Goal: Transaction & Acquisition: Purchase product/service

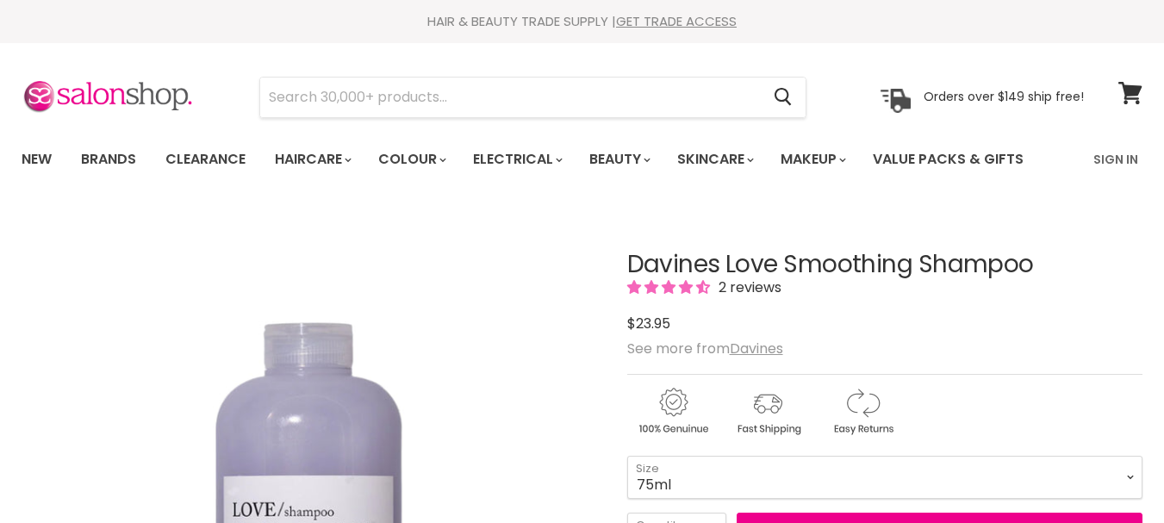
scroll to position [370, 0]
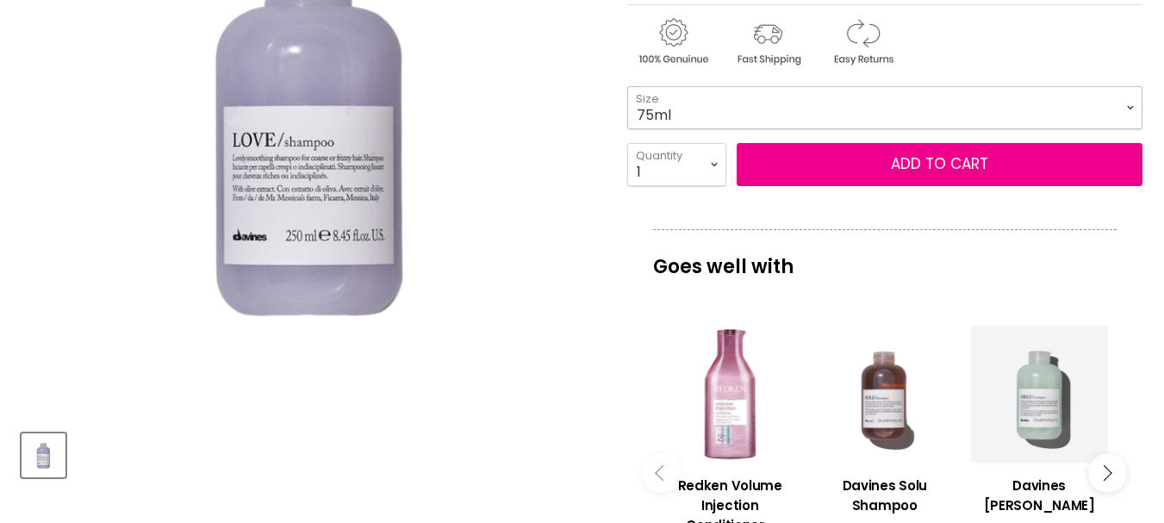
click at [1131, 103] on select "75ml 250ml 1 Litre" at bounding box center [884, 107] width 515 height 43
click at [627, 86] on select "75ml 250ml 1 Litre" at bounding box center [884, 107] width 515 height 43
select select "1 Litre"
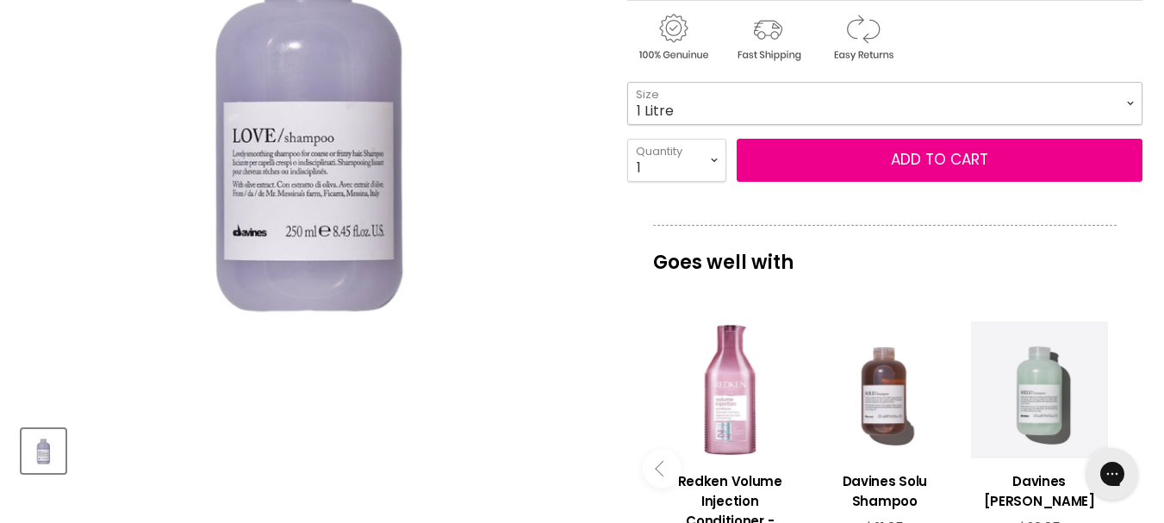
scroll to position [317, 0]
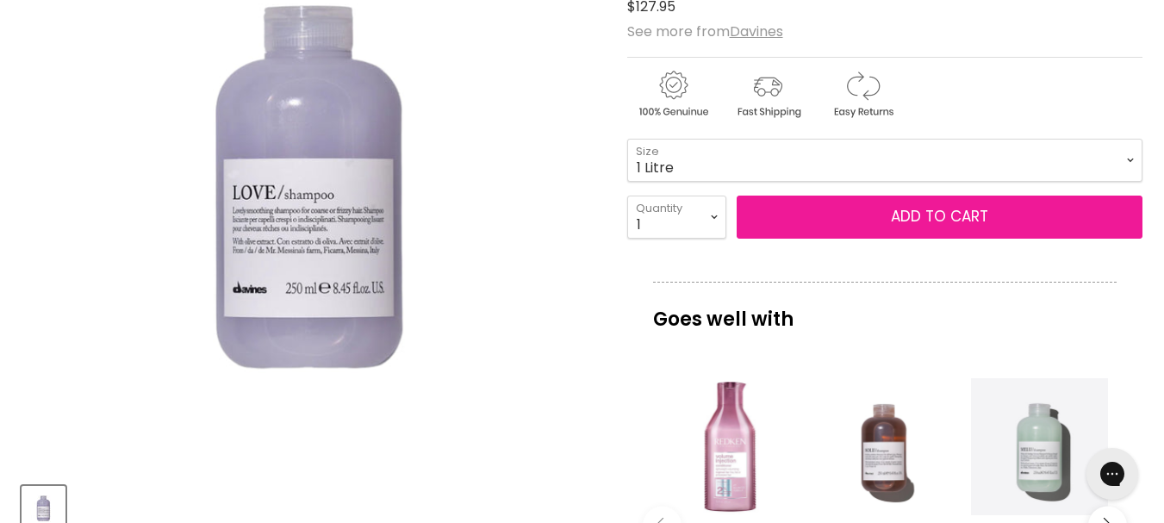
click at [927, 217] on button "Add to cart" at bounding box center [940, 217] width 406 height 43
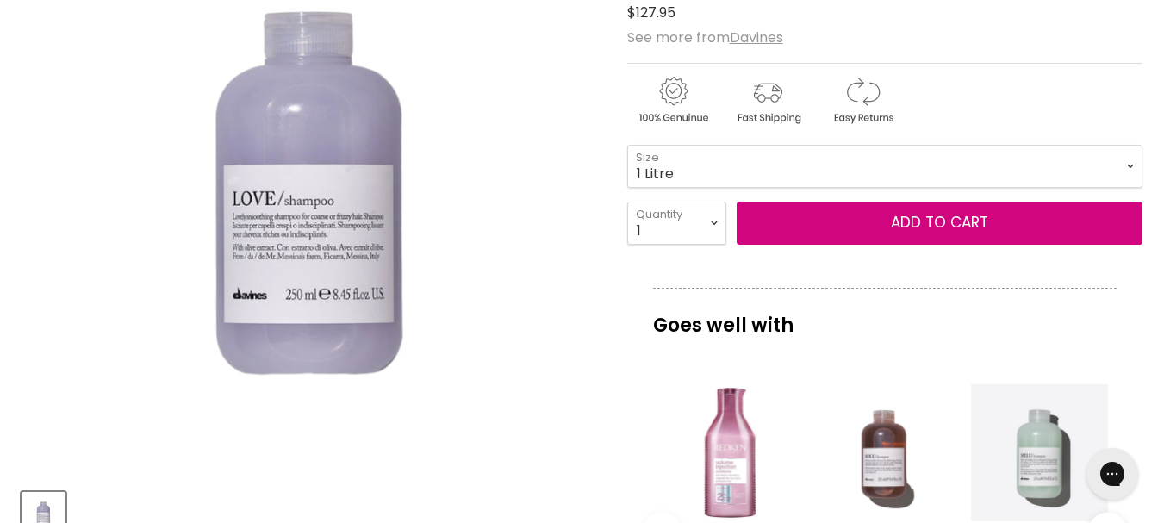
scroll to position [329, 0]
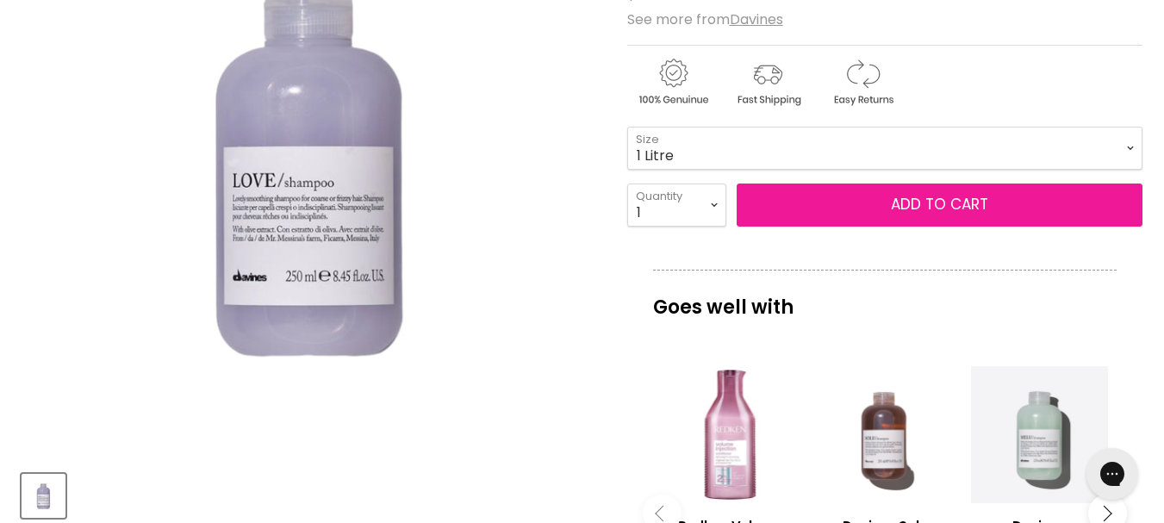
click at [971, 198] on button "Add to cart" at bounding box center [940, 205] width 406 height 43
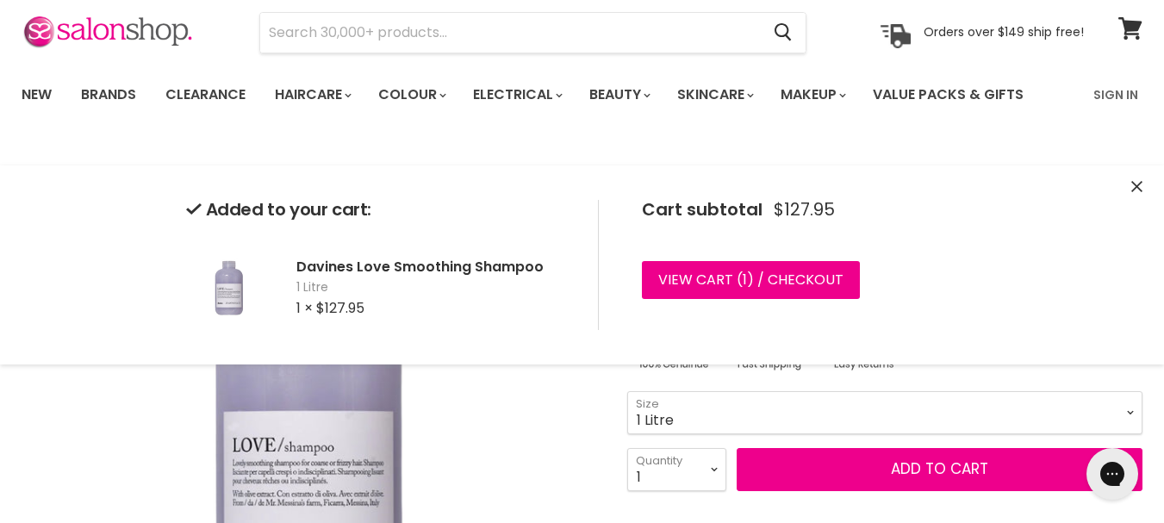
scroll to position [0, 0]
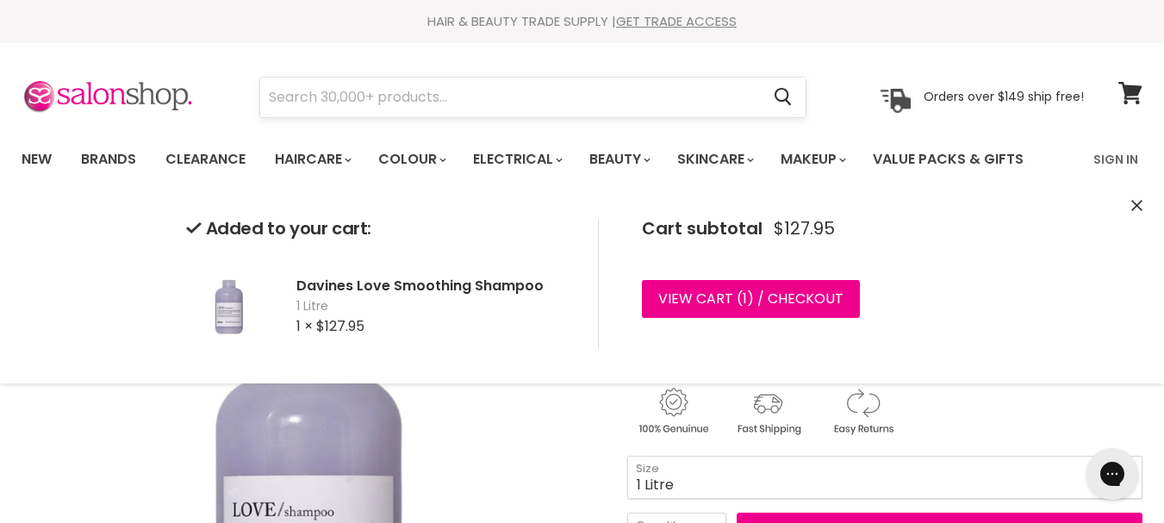
click at [342, 103] on input "Search" at bounding box center [510, 98] width 500 height 40
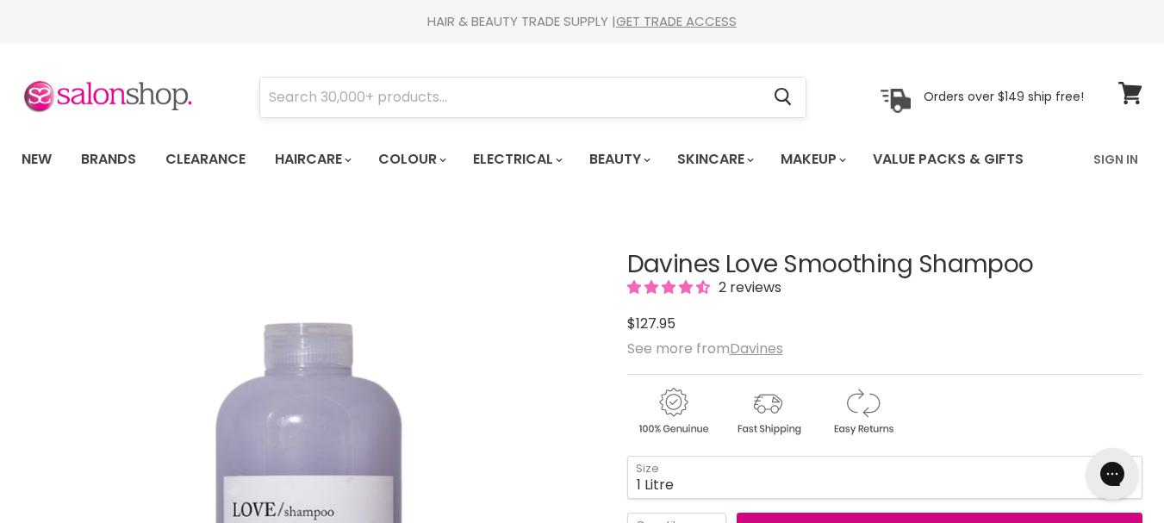
scroll to position [33, 0]
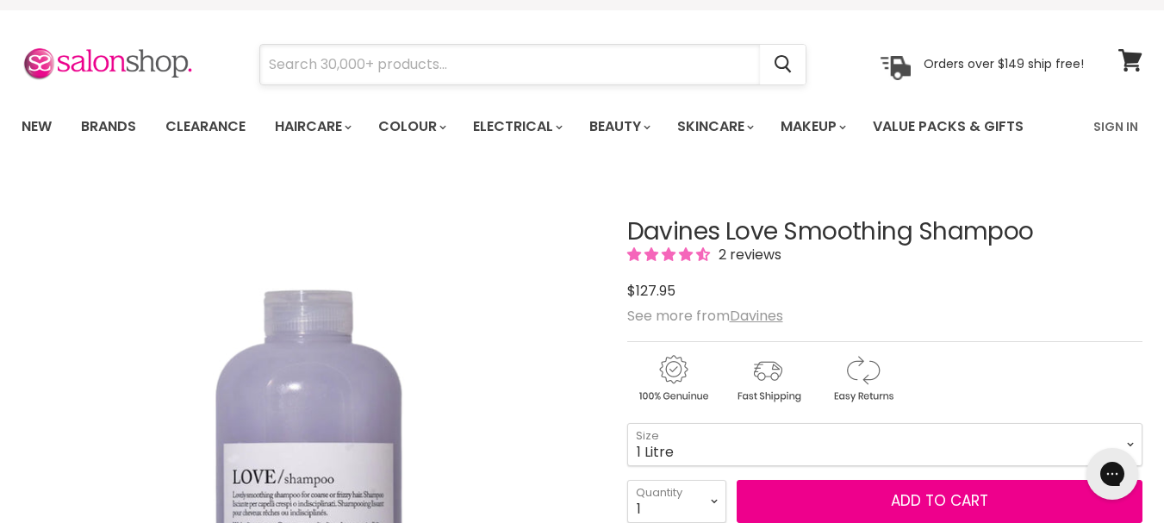
click at [329, 63] on input "Search" at bounding box center [510, 65] width 500 height 40
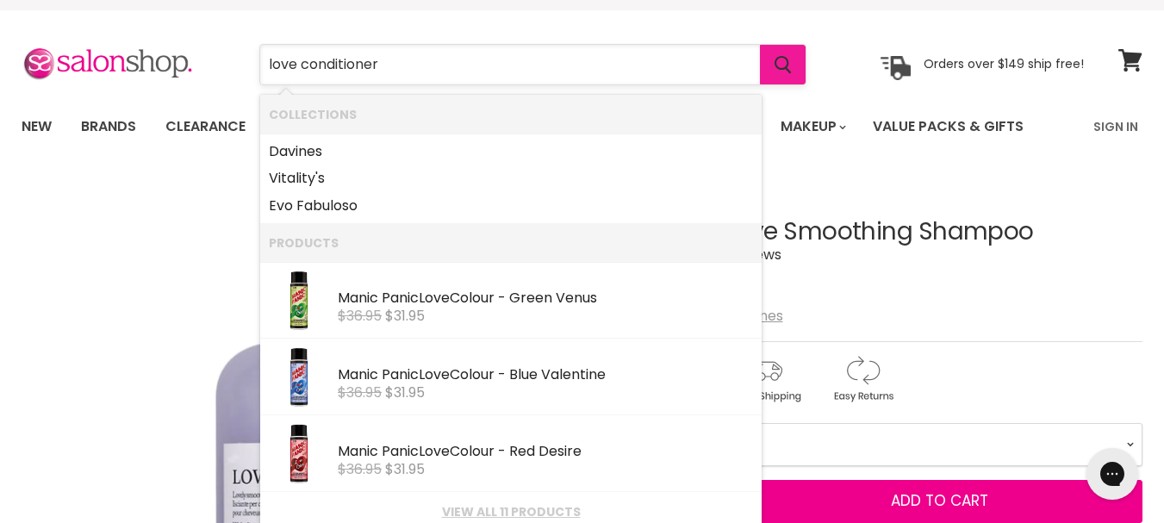
type input "love conditioner"
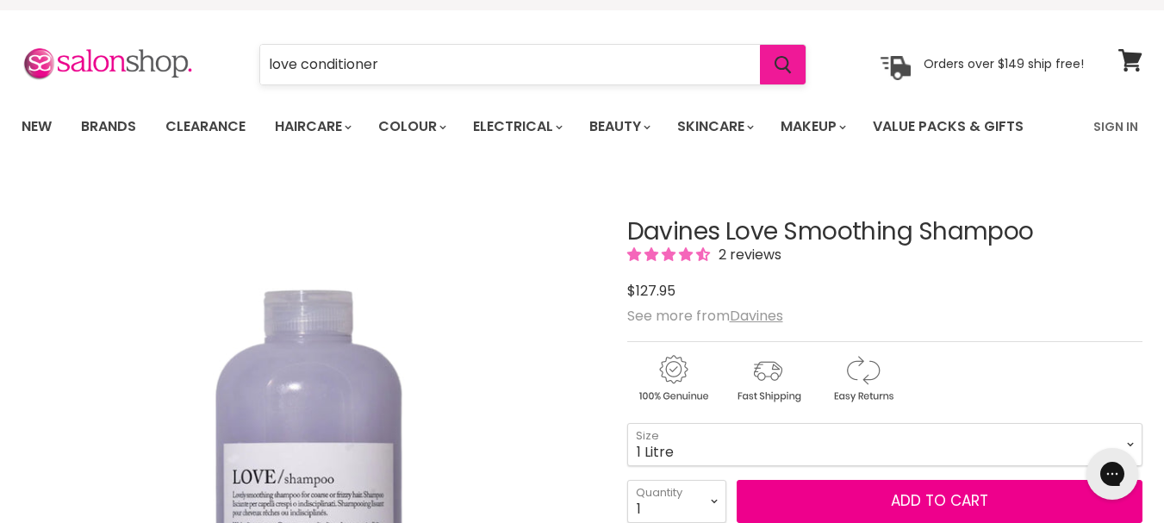
click at [792, 65] on icon "Search" at bounding box center [783, 65] width 17 height 18
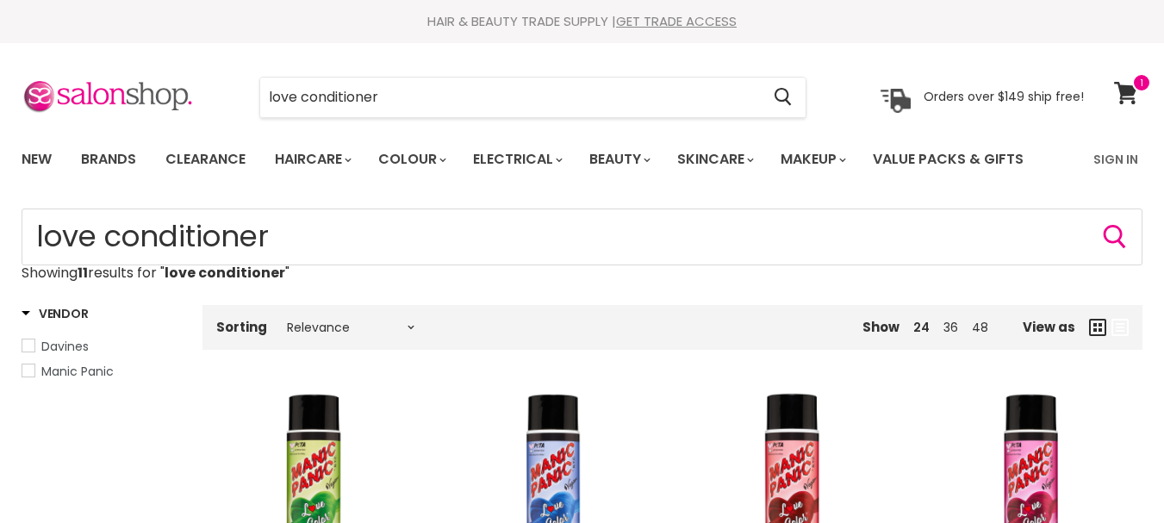
drag, startPoint x: 1169, startPoint y: 57, endPoint x: 1140, endPoint y: -104, distance: 163.8
click at [1140, 0] on html "Skip to content HAIR & BEAUTY TRADE SUPPLY | GET TRADE ACCESS HAIR & BEAUTY TRA…" at bounding box center [582, 261] width 1164 height 523
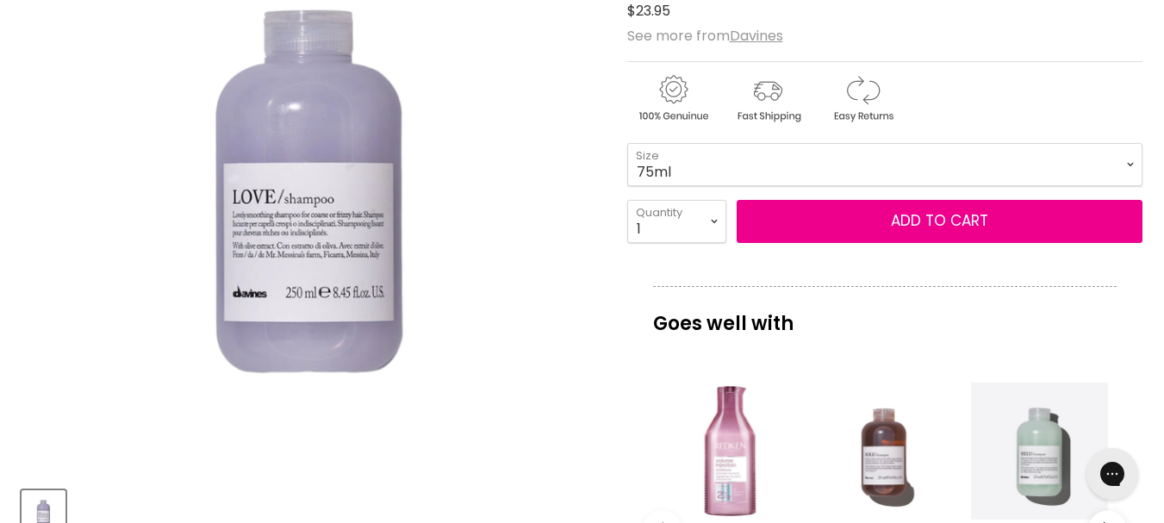
scroll to position [301, 0]
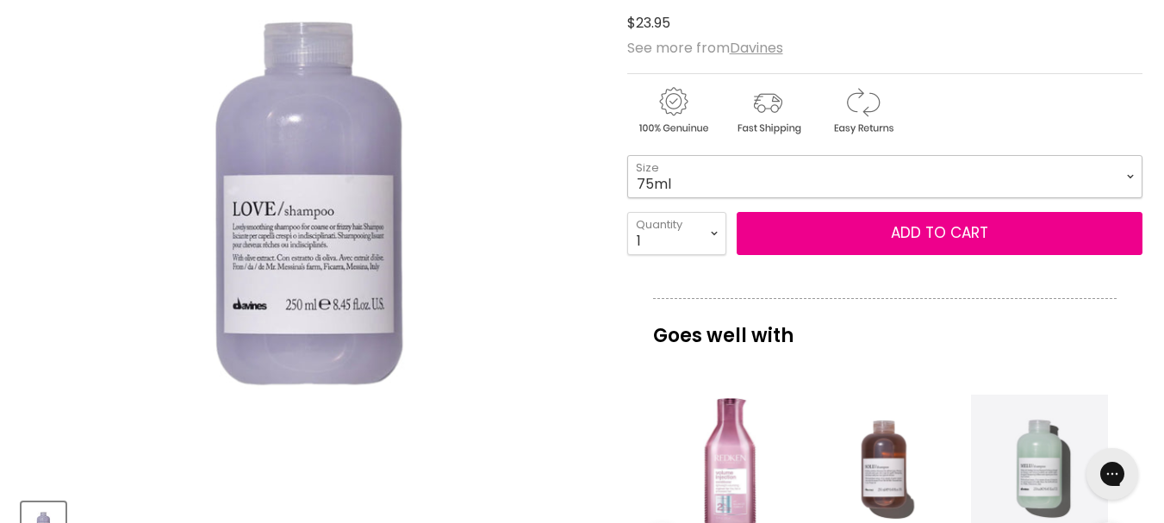
click at [1131, 179] on select "75ml 250ml 1 Litre" at bounding box center [884, 176] width 515 height 43
click at [627, 155] on select "75ml 250ml 1 Litre" at bounding box center [884, 176] width 515 height 43
select select "250ml"
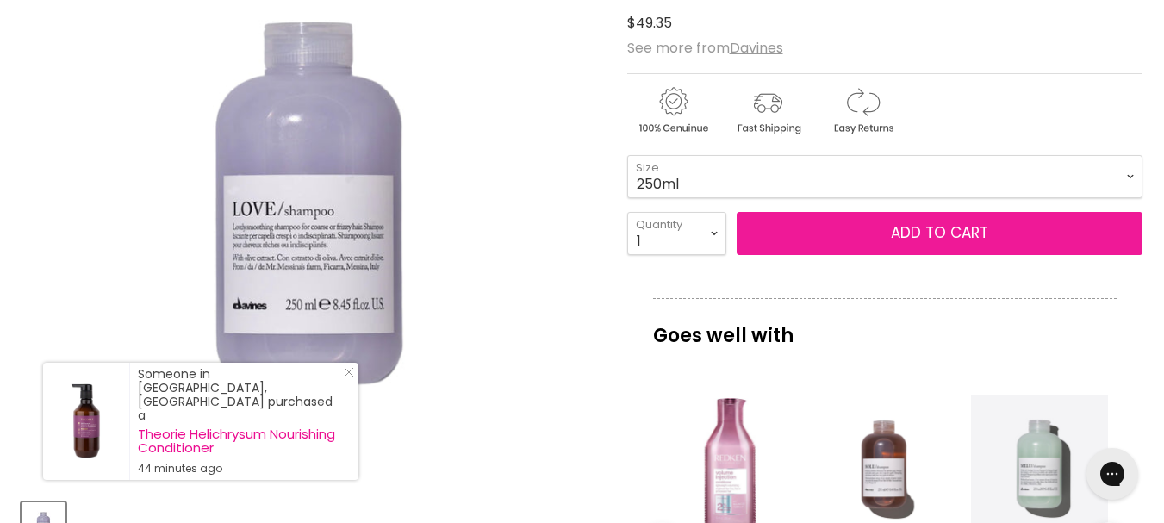
click at [938, 240] on button "Add to cart" at bounding box center [940, 233] width 406 height 43
click at [938, 226] on button "Add to cart" at bounding box center [940, 233] width 406 height 43
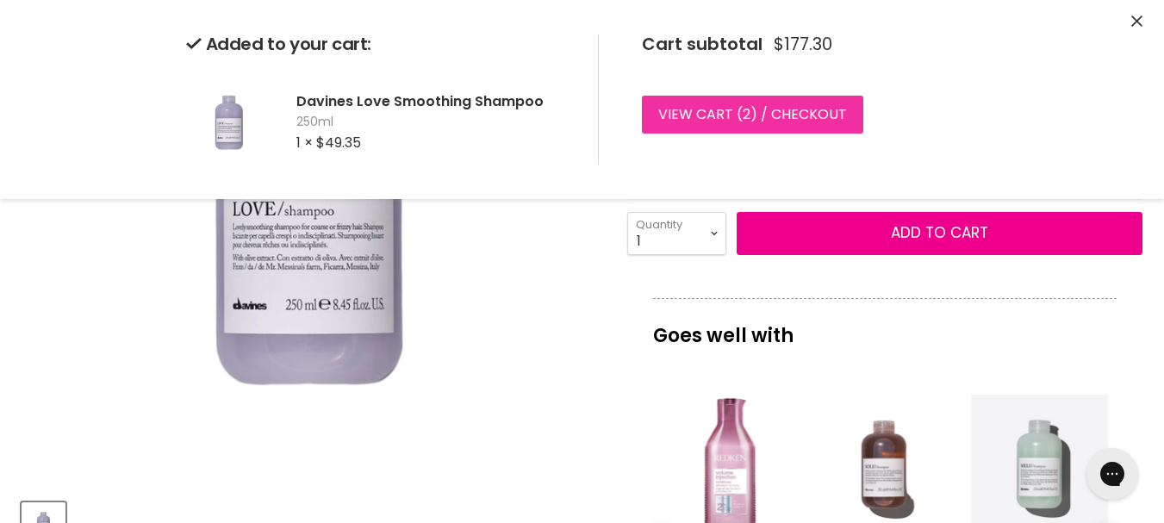
click at [708, 111] on link "View cart ( 2 ) / Checkout" at bounding box center [752, 115] width 221 height 38
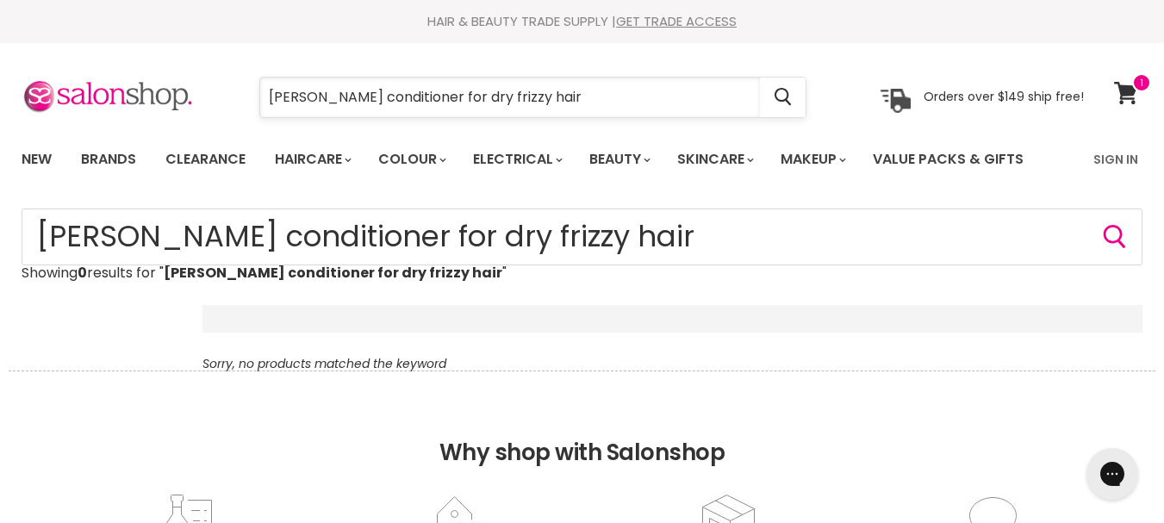
click at [321, 97] on input "Davine conditioner for dry frizzy hair" at bounding box center [510, 98] width 500 height 40
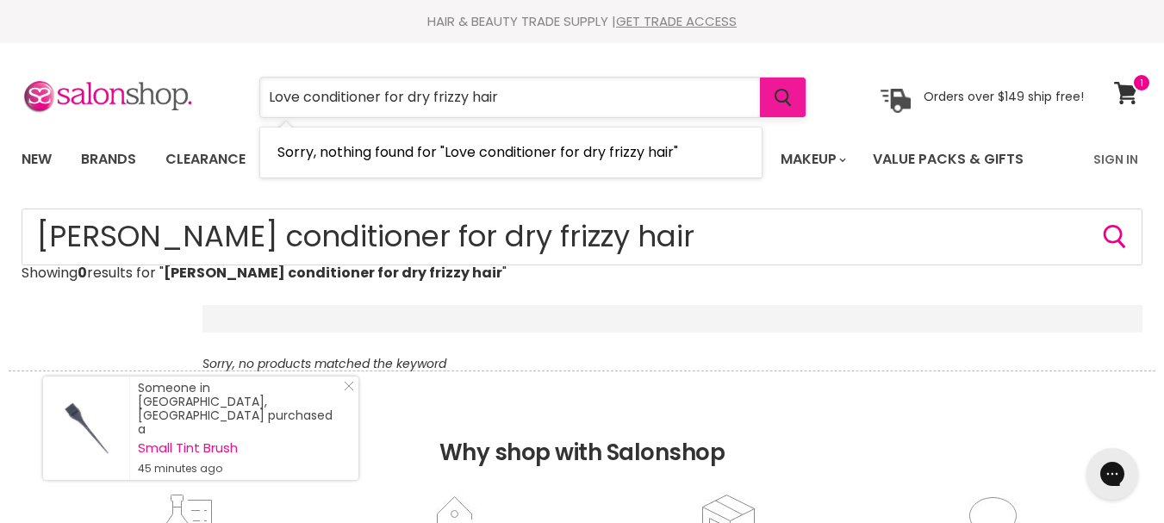
type input "Love conditioner for dry frizzy hair"
click at [780, 100] on icon "Search" at bounding box center [783, 98] width 16 height 18
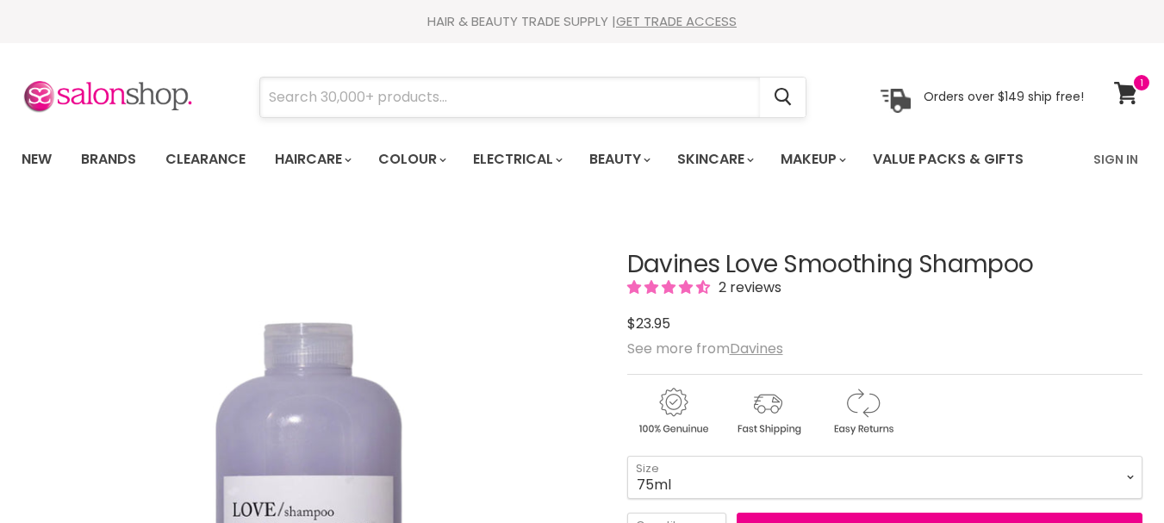
click at [290, 102] on input "Search" at bounding box center [510, 98] width 500 height 40
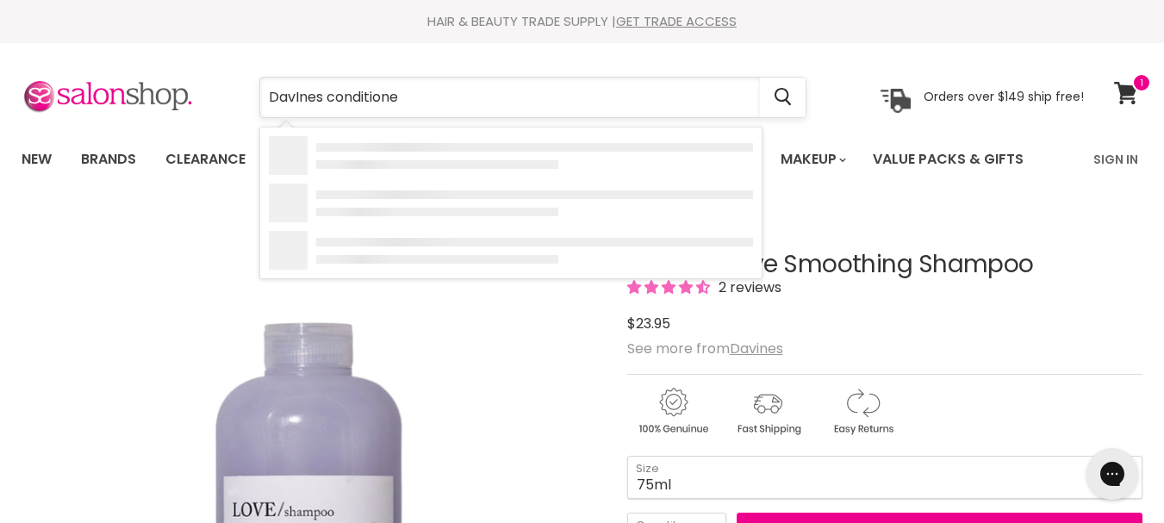
type input "DavInes conditioner"
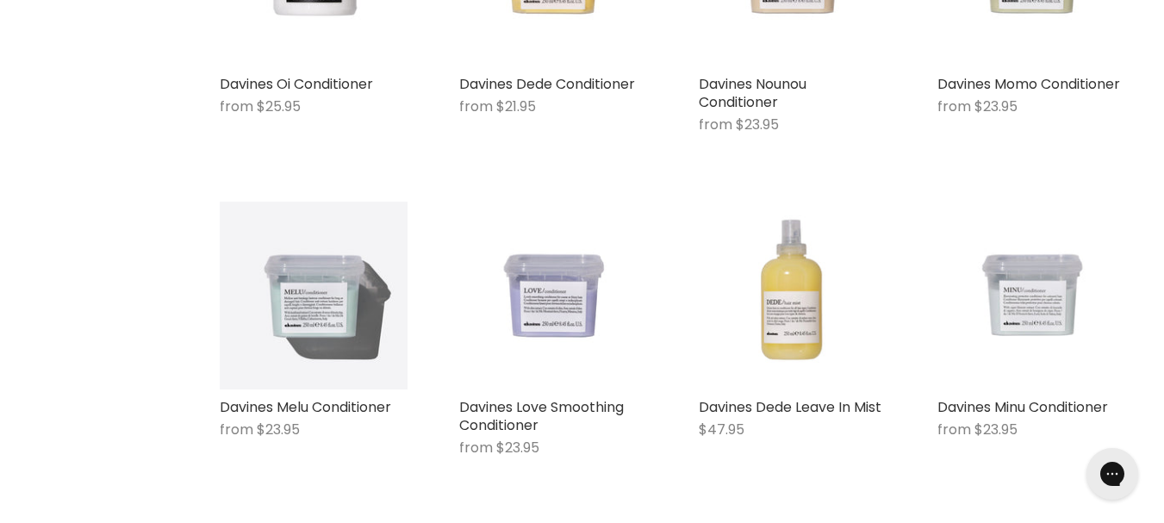
scroll to position [517, 0]
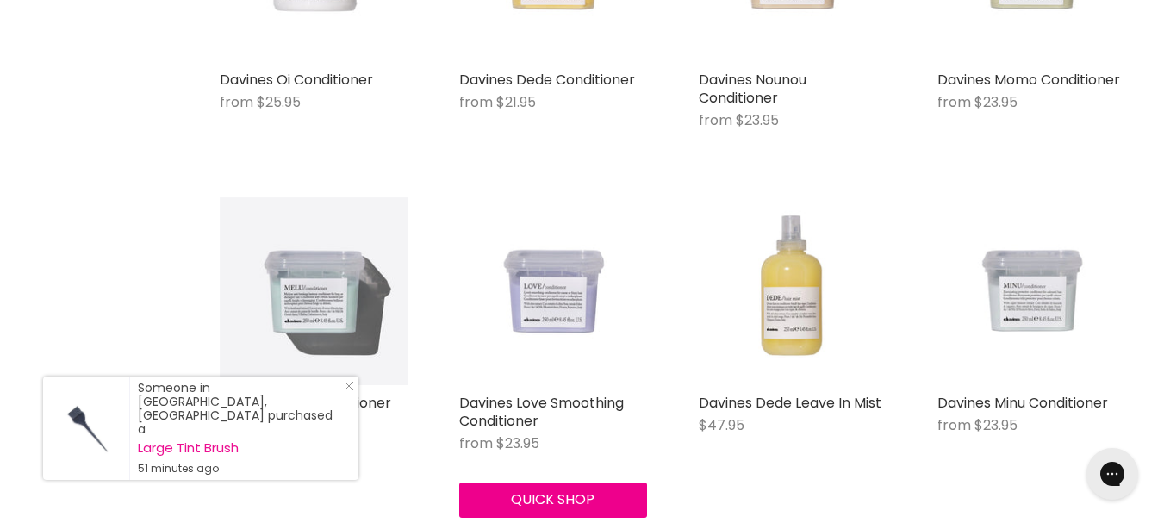
click at [570, 299] on img "Main content" at bounding box center [553, 291] width 188 height 188
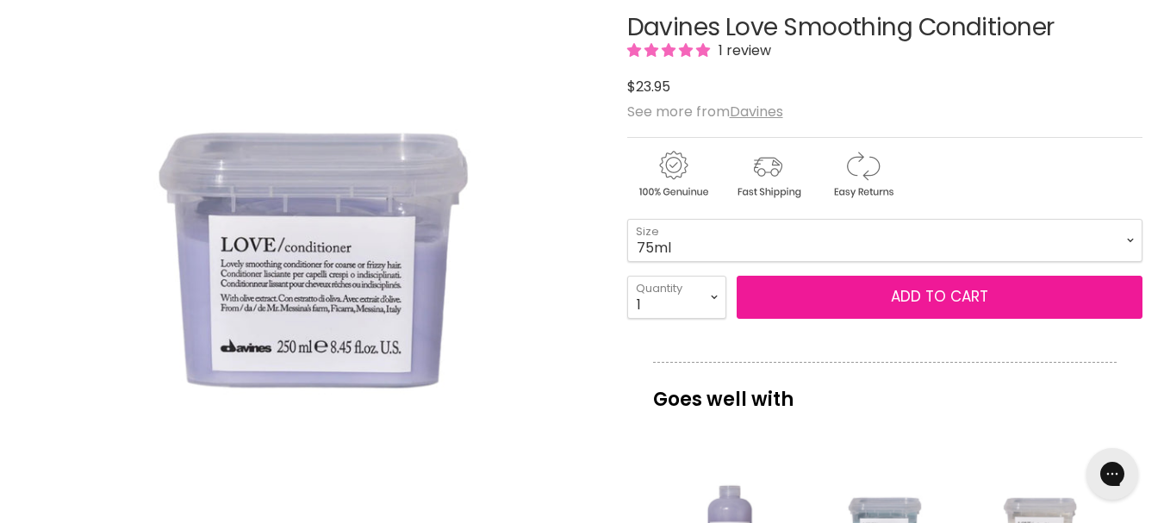
click at [967, 301] on span "Add to cart" at bounding box center [939, 296] width 97 height 21
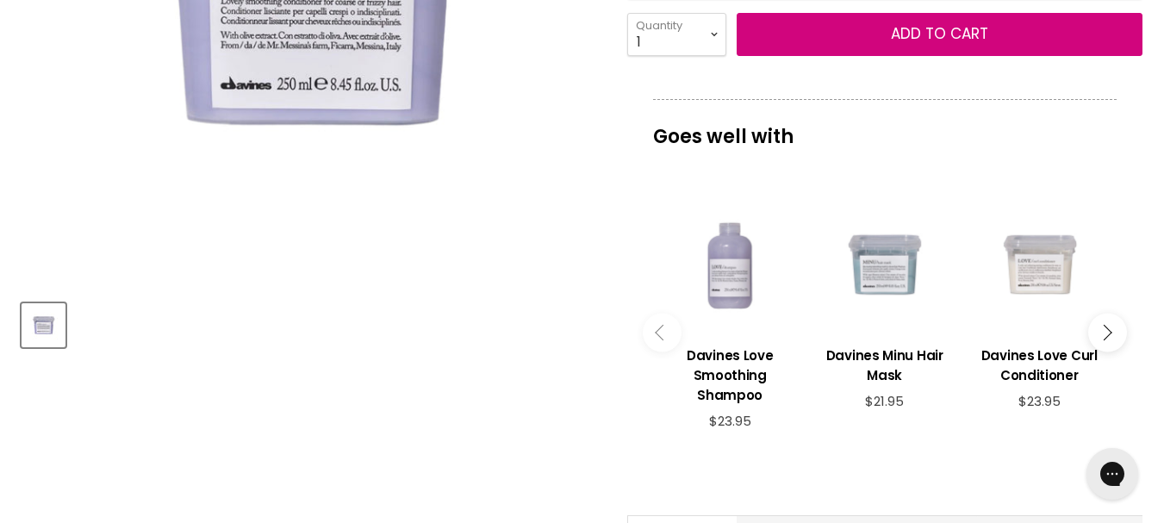
scroll to position [478, 0]
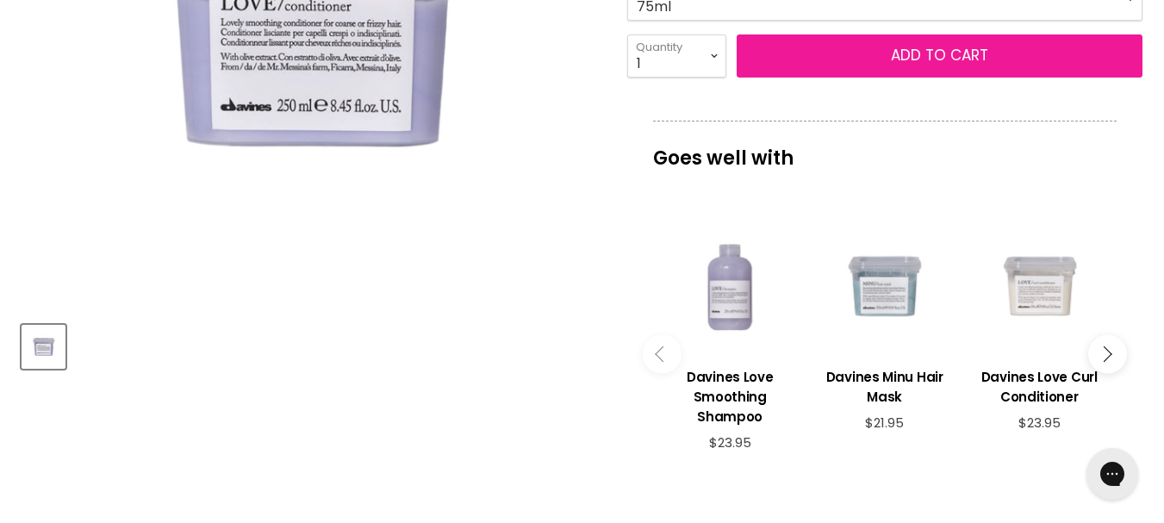
click at [1010, 54] on button "Add to cart" at bounding box center [940, 55] width 406 height 43
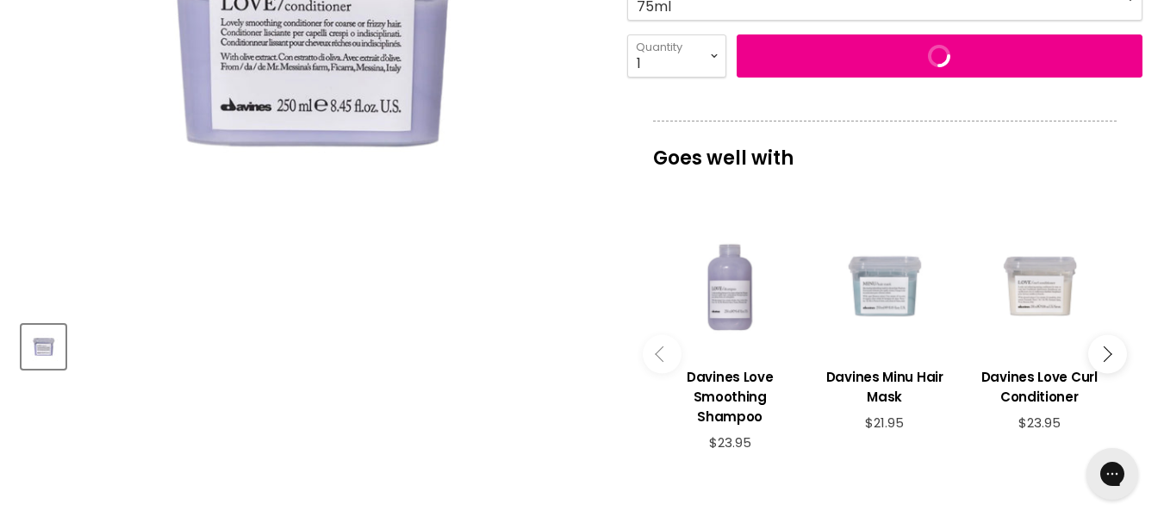
click at [880, 300] on div "Main content" at bounding box center [884, 285] width 137 height 137
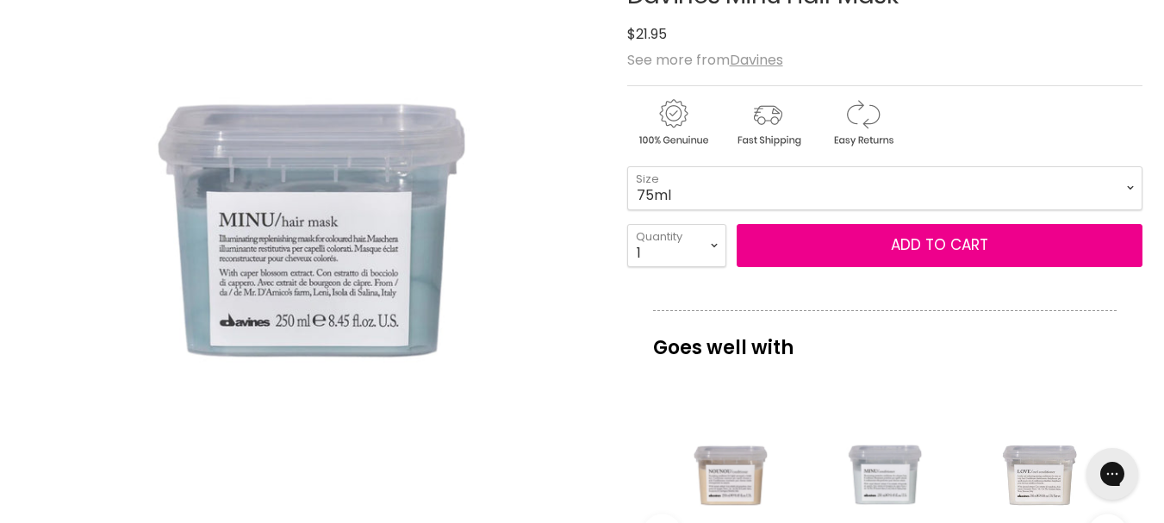
scroll to position [264, 0]
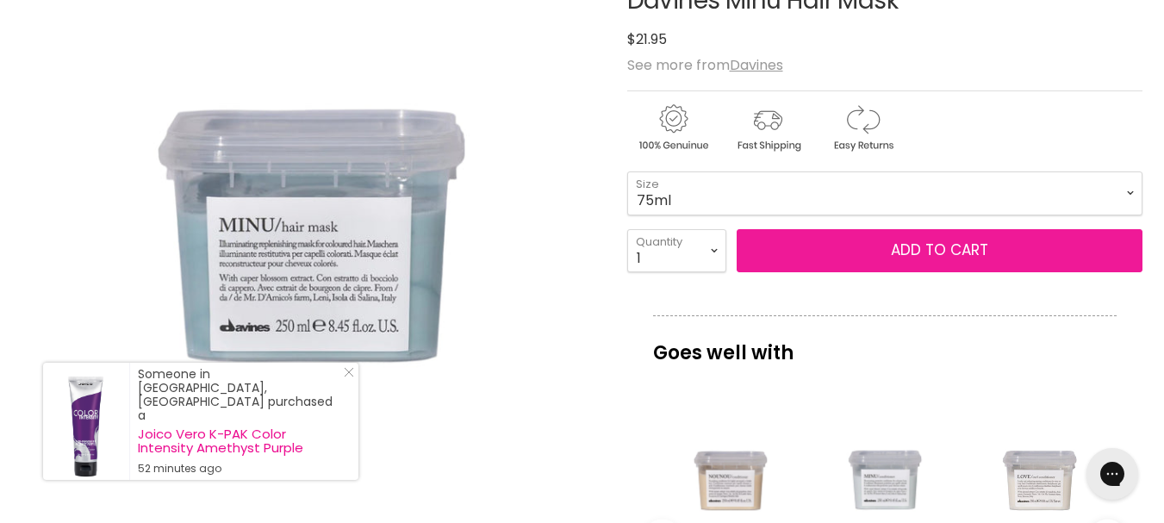
click at [934, 245] on span "Add to cart" at bounding box center [939, 250] width 97 height 21
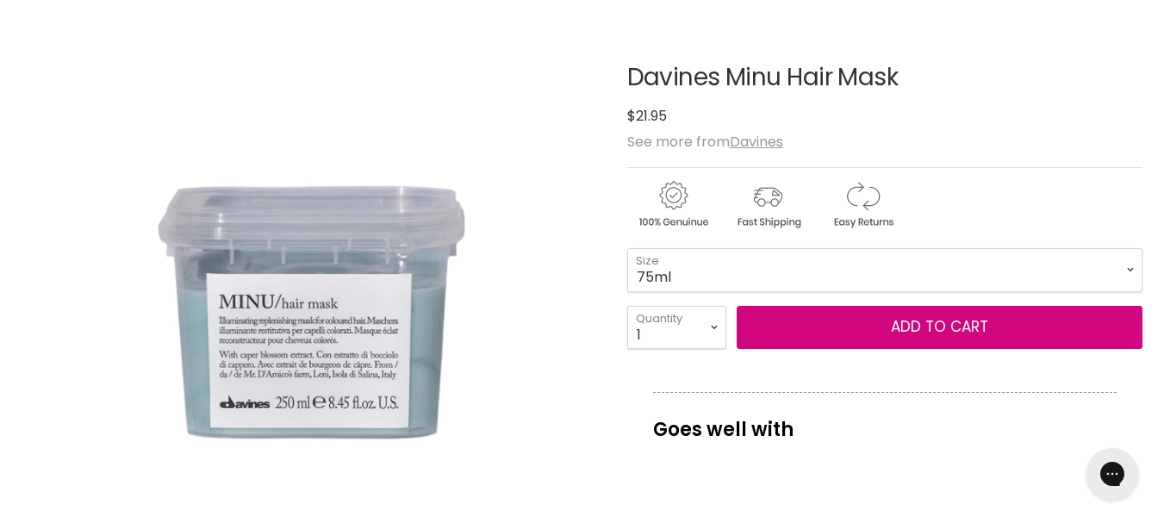
scroll to position [192, 0]
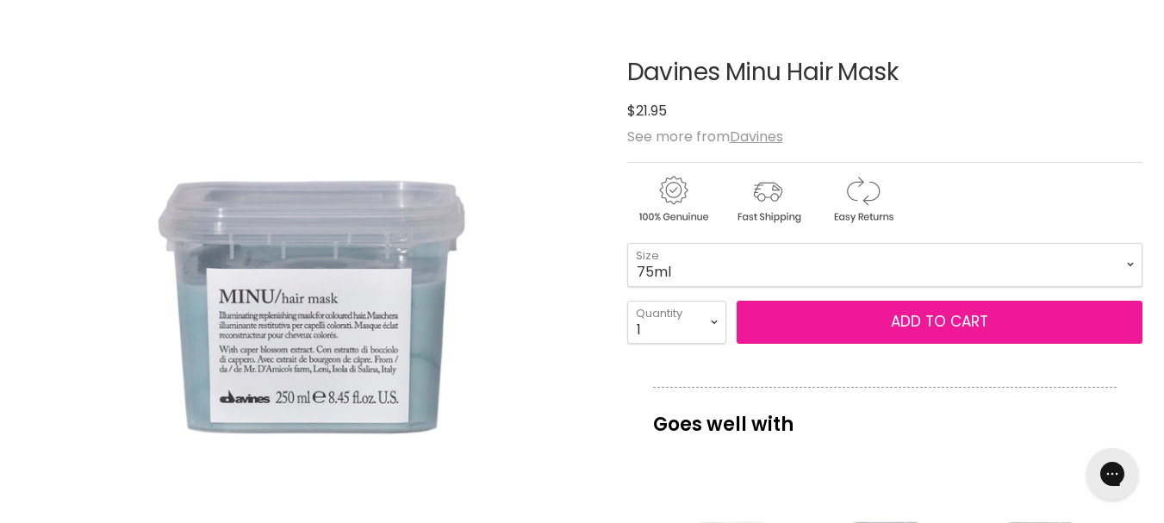
click at [925, 325] on span "Add to cart" at bounding box center [939, 321] width 97 height 21
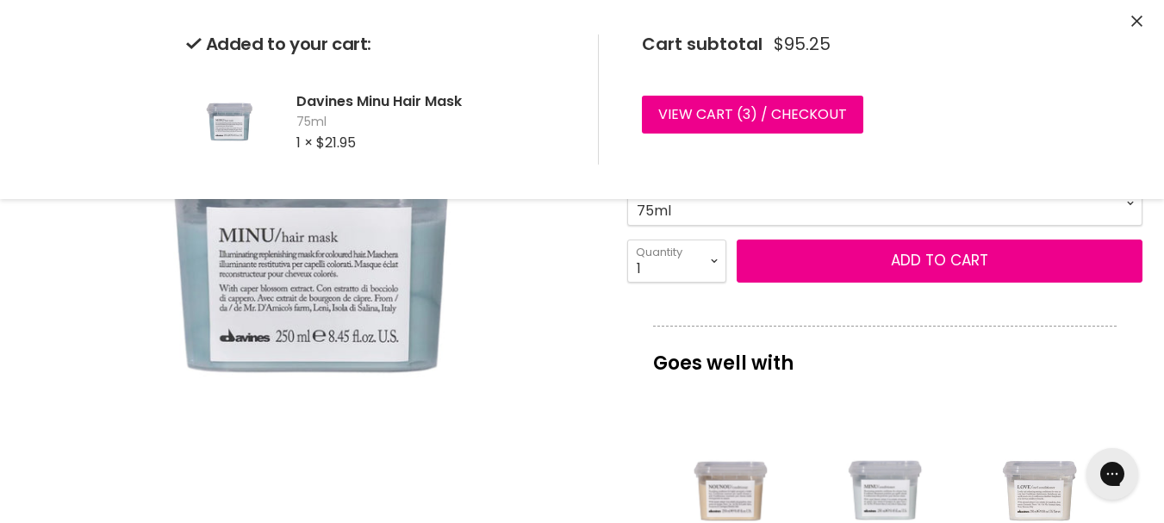
scroll to position [264, 0]
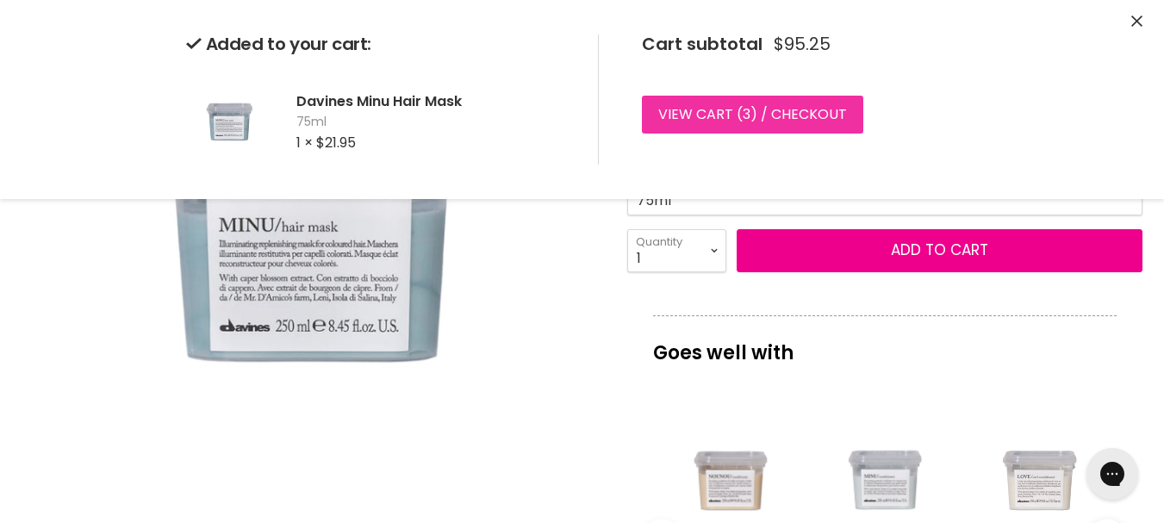
click at [737, 118] on link "View cart ( 3 ) / Checkout" at bounding box center [752, 115] width 221 height 38
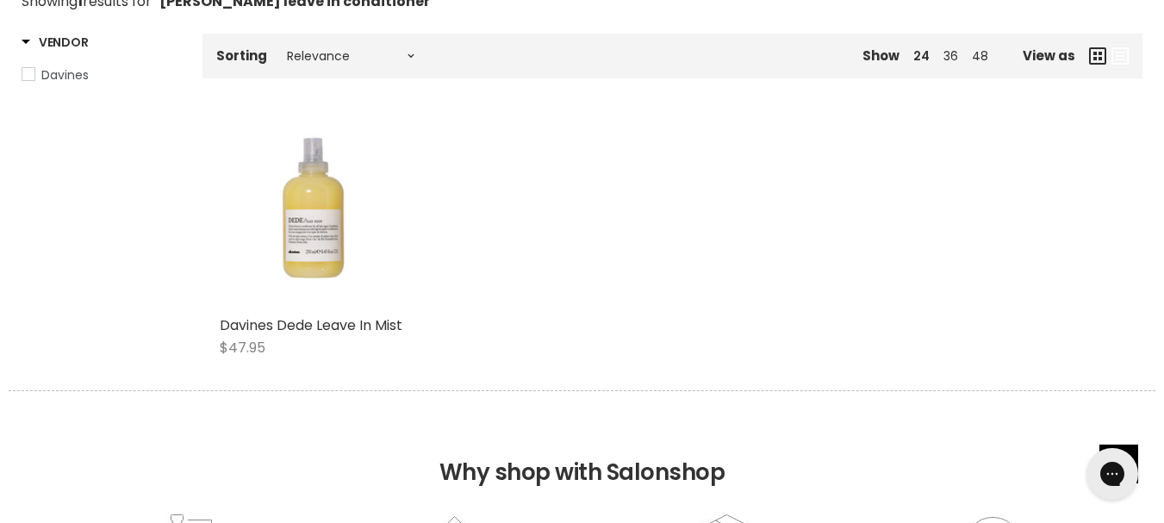
scroll to position [268, 0]
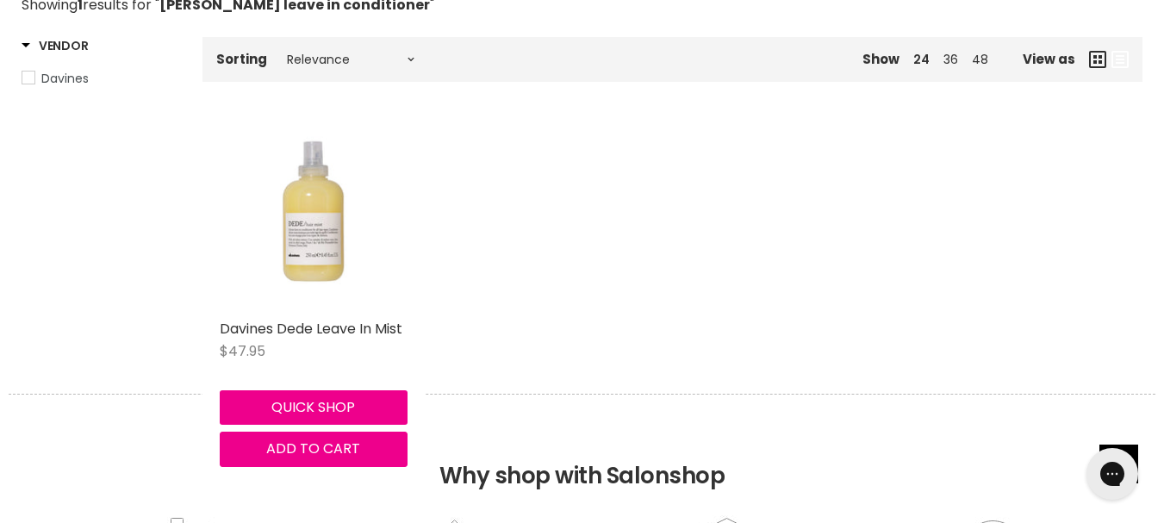
click at [321, 237] on img "Main content" at bounding box center [314, 217] width 188 height 188
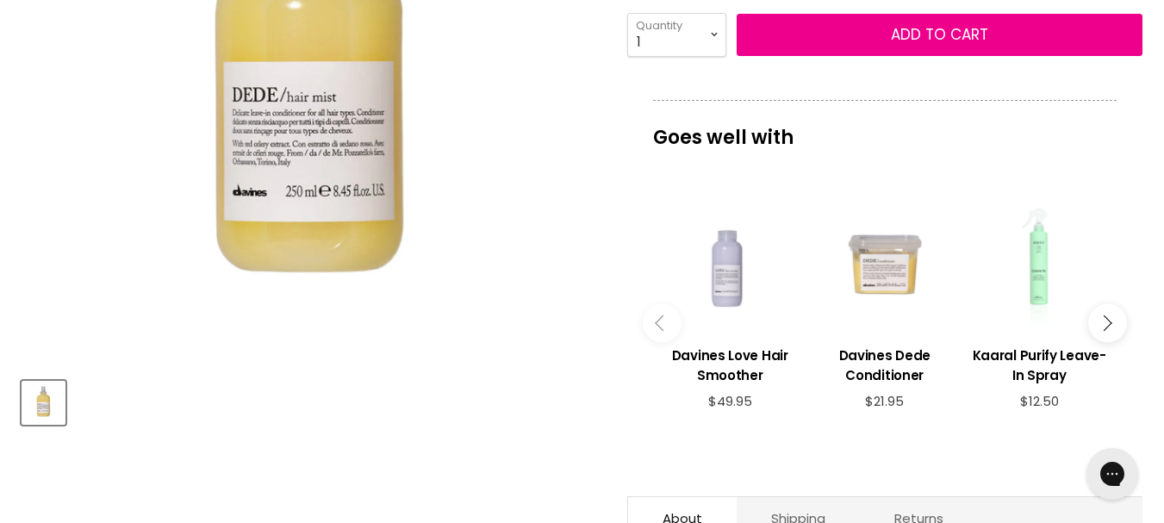
scroll to position [308, 0]
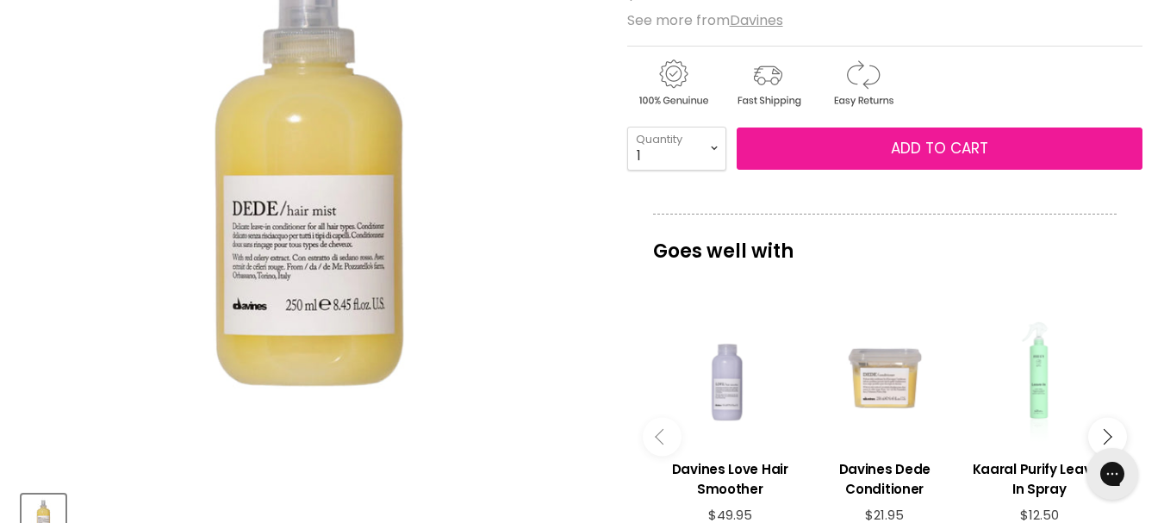
click at [972, 146] on span "Add to cart" at bounding box center [939, 148] width 97 height 21
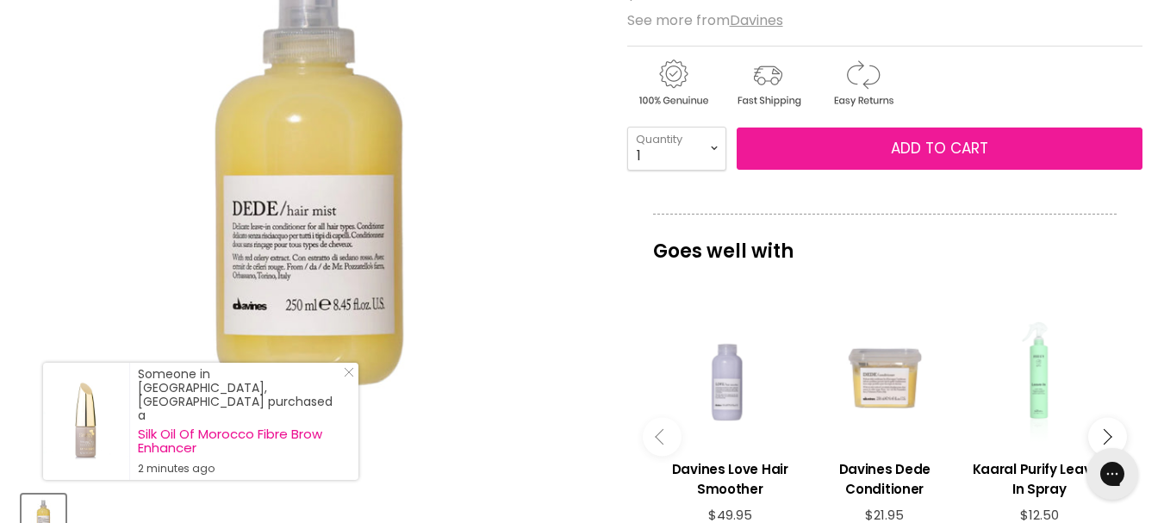
click at [972, 146] on span "Add to cart" at bounding box center [939, 148] width 97 height 21
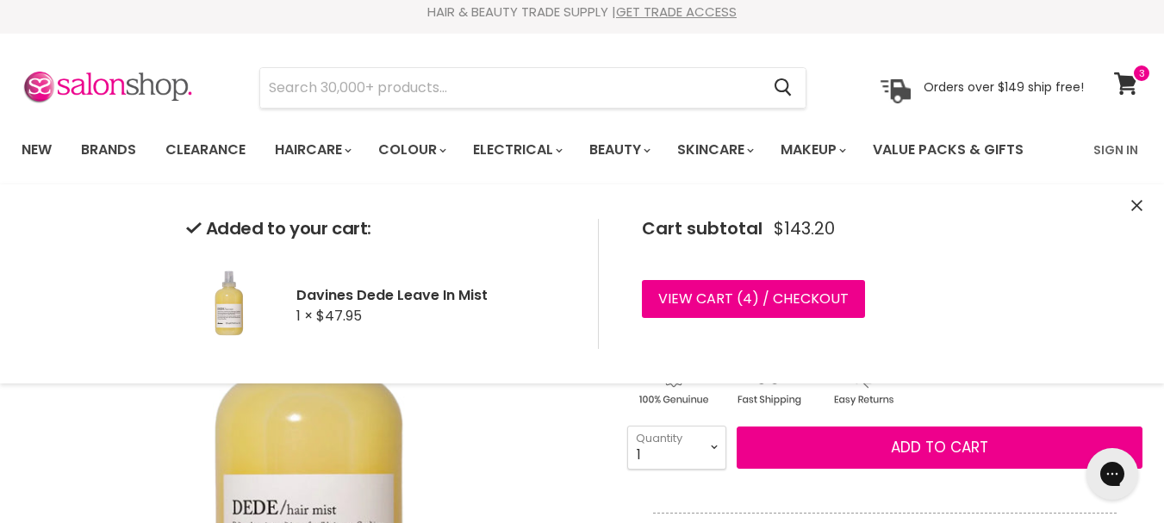
scroll to position [0, 0]
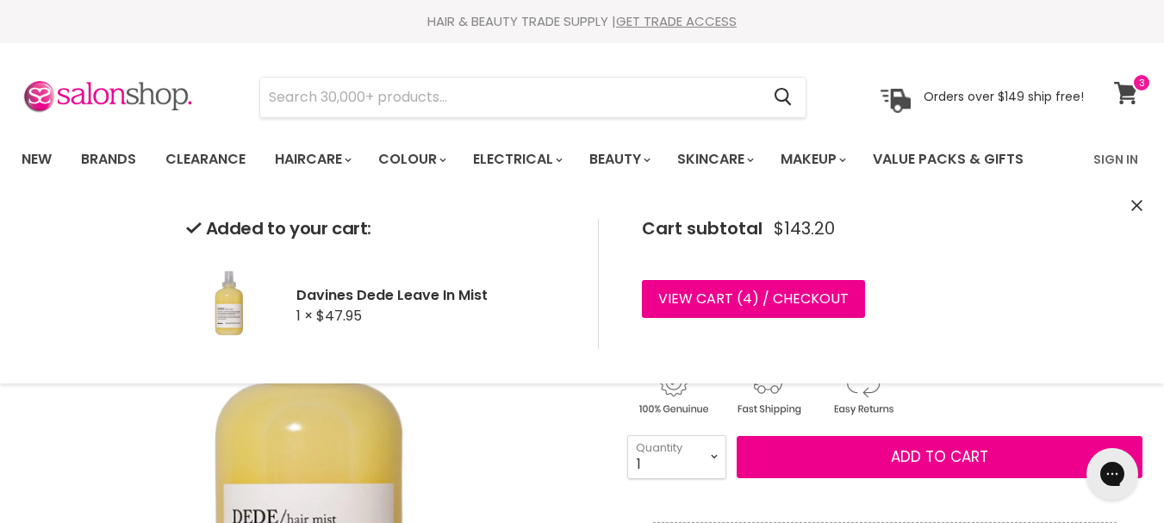
click at [1127, 90] on icon at bounding box center [1125, 93] width 23 height 22
